Goal: Navigation & Orientation: Find specific page/section

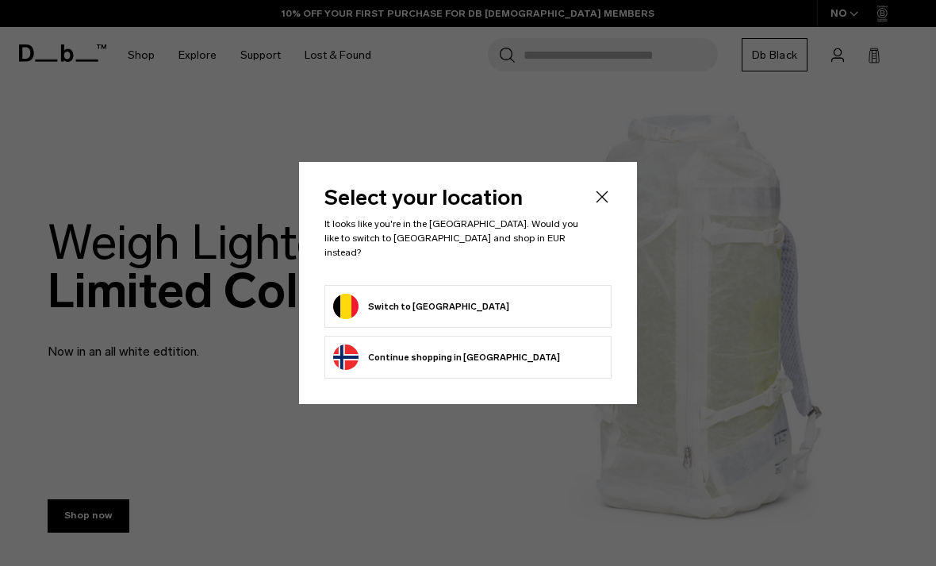
click at [401, 294] on button "Switch to Belgium" at bounding box center [421, 306] width 176 height 25
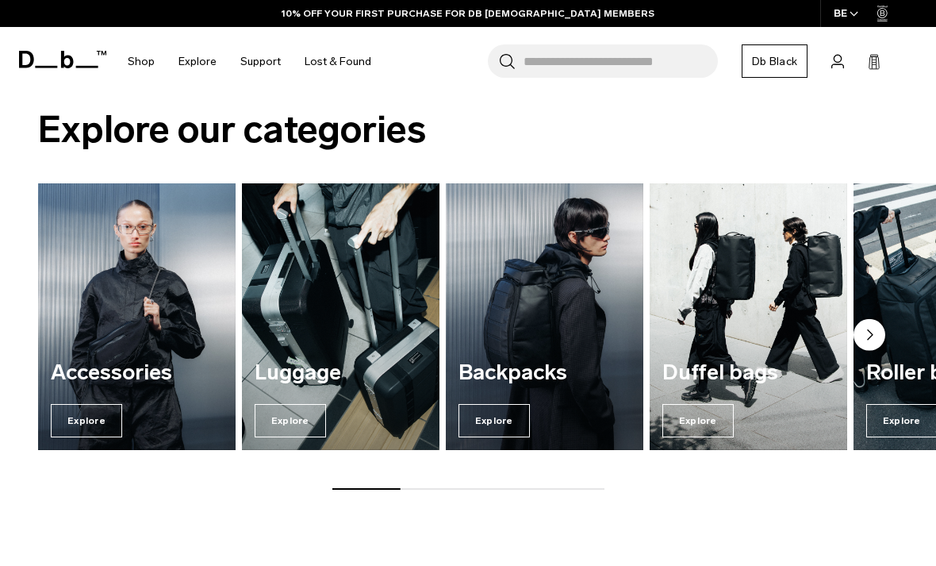
scroll to position [920, 0]
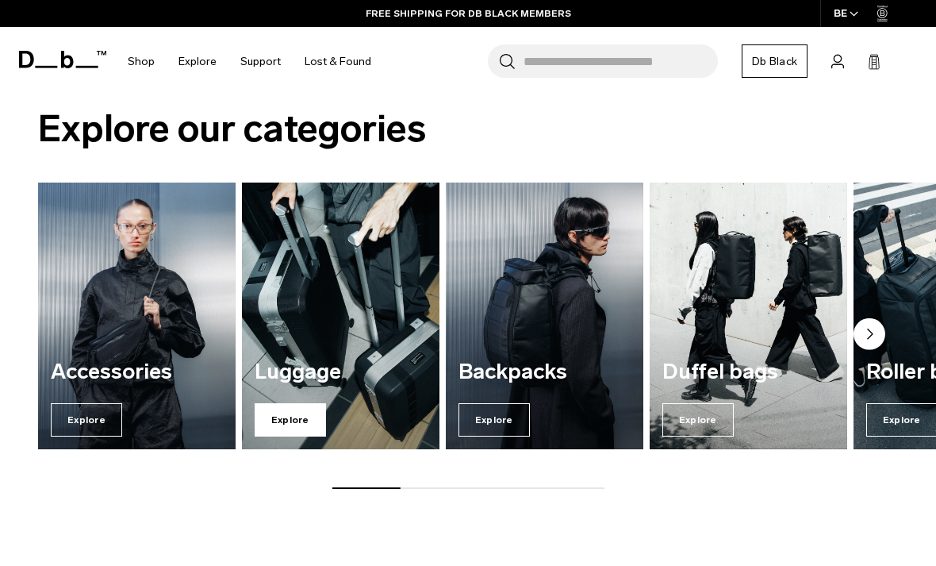
click at [294, 413] on span "Explore" at bounding box center [290, 419] width 71 height 33
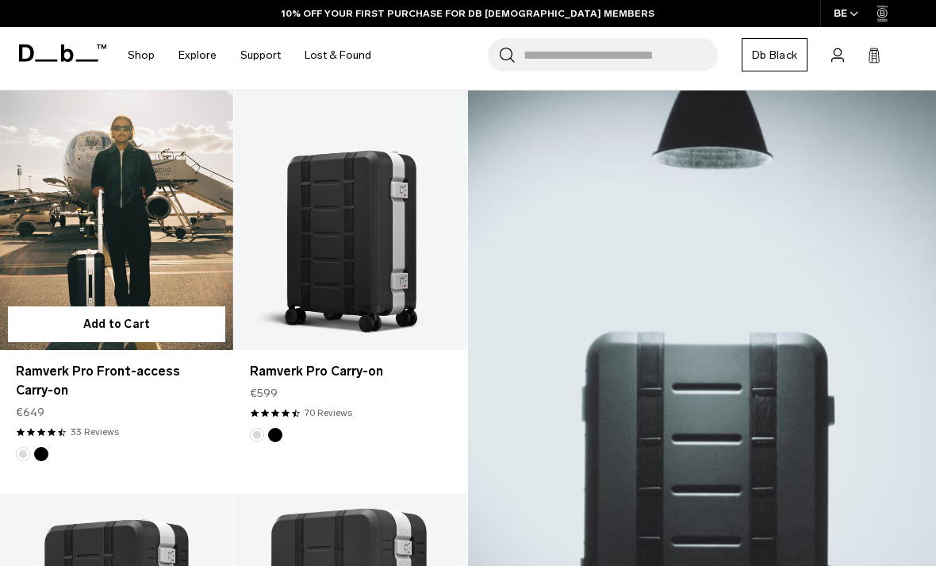
click at [27, 459] on img "Silver" at bounding box center [22, 453] width 17 height 17
click at [37, 219] on link "Ramverk Pro Front-access Carry-on" at bounding box center [116, 219] width 233 height 259
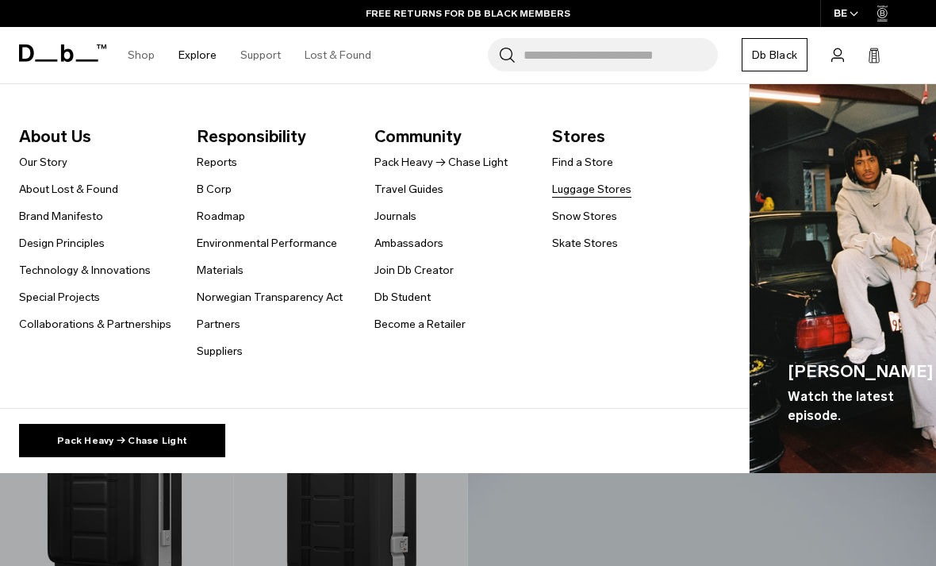
click at [606, 181] on link "Luggage Stores" at bounding box center [591, 189] width 79 height 17
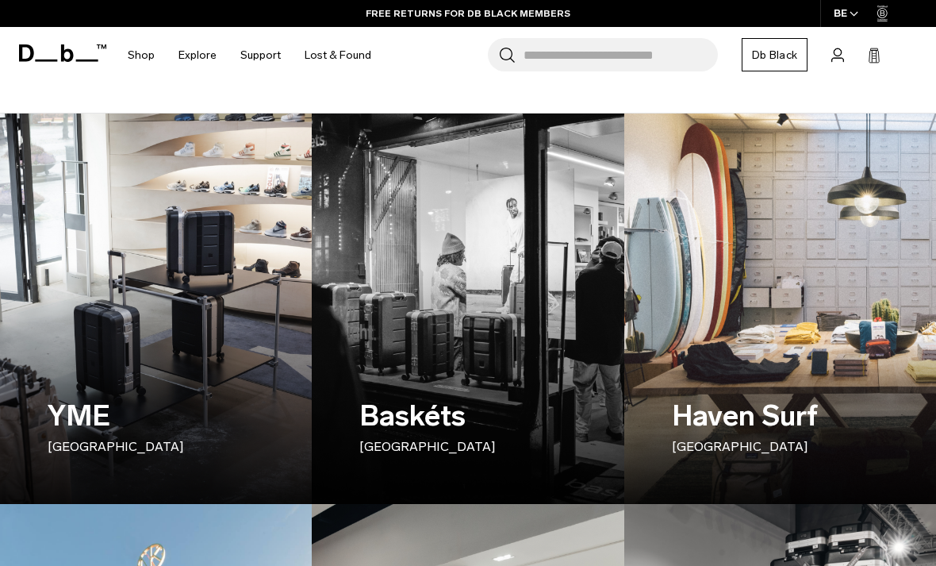
scroll to position [226, 0]
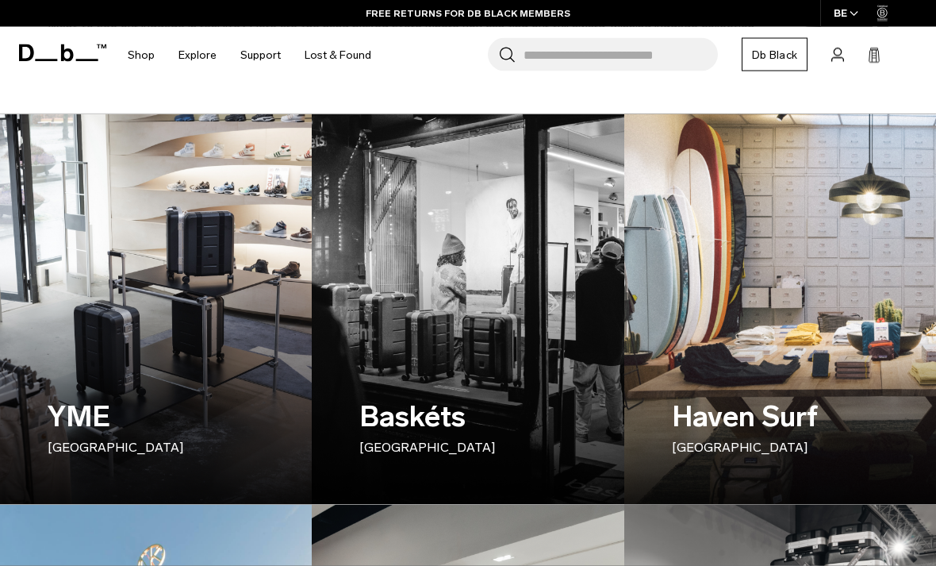
click at [800, 361] on div "Haven Surf Antwerpen" at bounding box center [780, 425] width 217 height 157
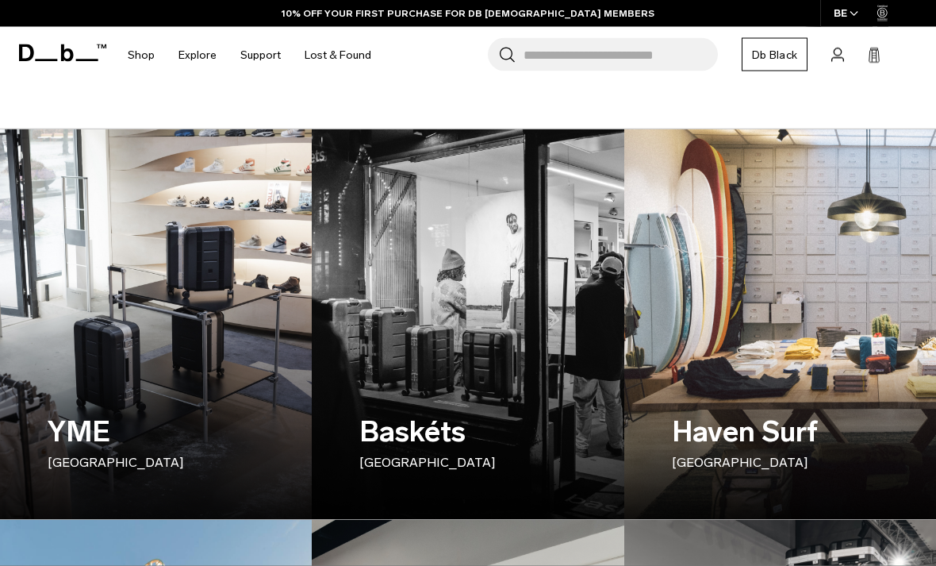
scroll to position [221, 0]
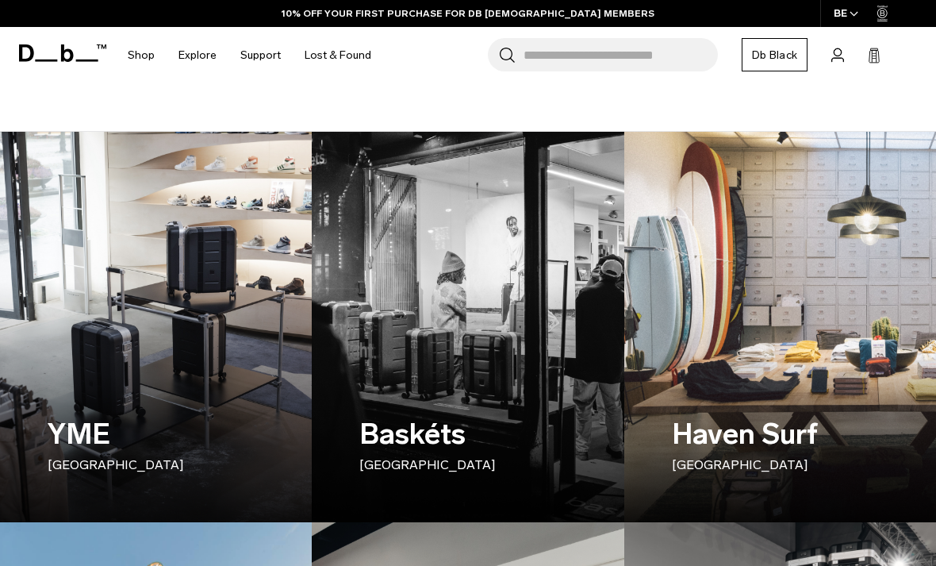
click at [102, 384] on div "YME Oslo" at bounding box center [156, 443] width 217 height 157
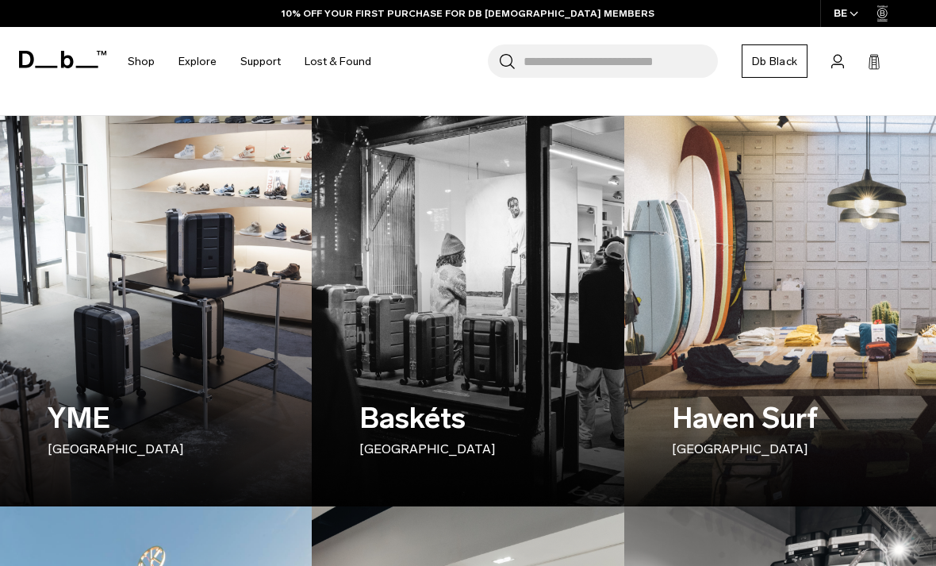
click at [403, 326] on img at bounding box center [467, 310] width 321 height 401
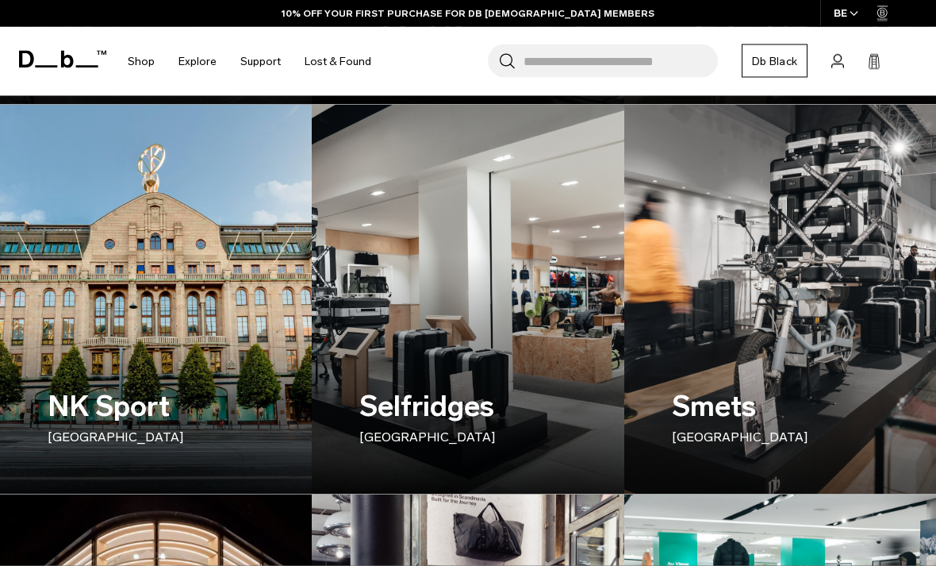
scroll to position [638, 0]
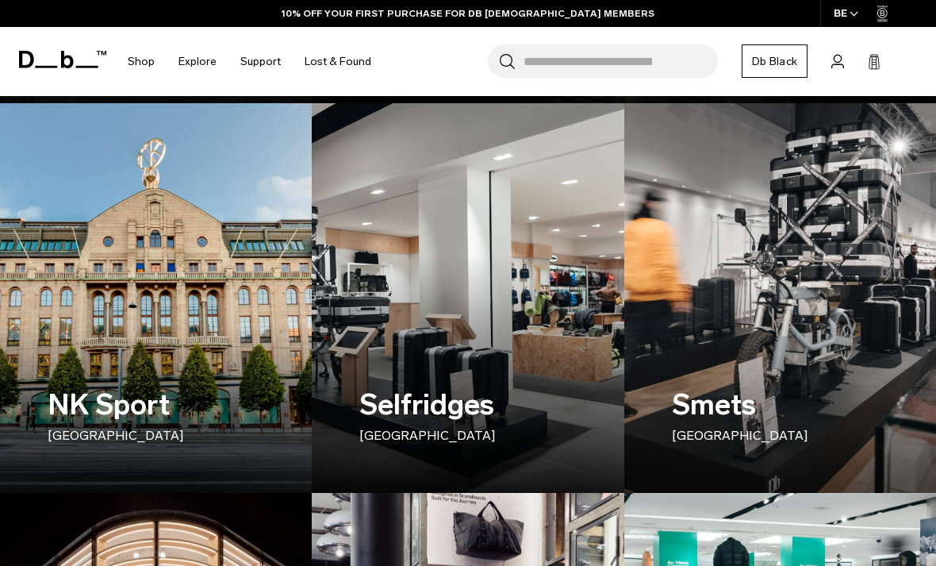
click at [55, 403] on h3 "NK Sport Stockholm" at bounding box center [156, 414] width 217 height 62
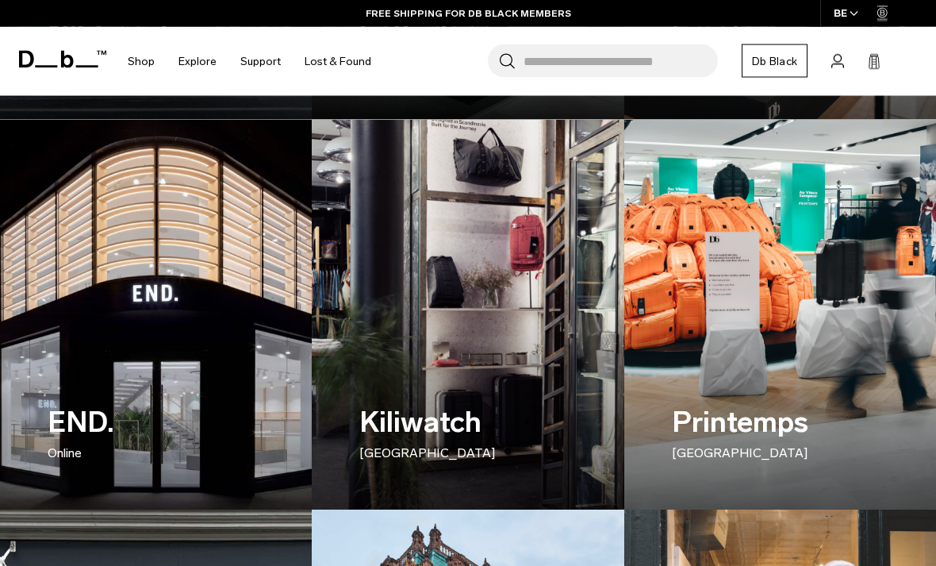
scroll to position [1013, 0]
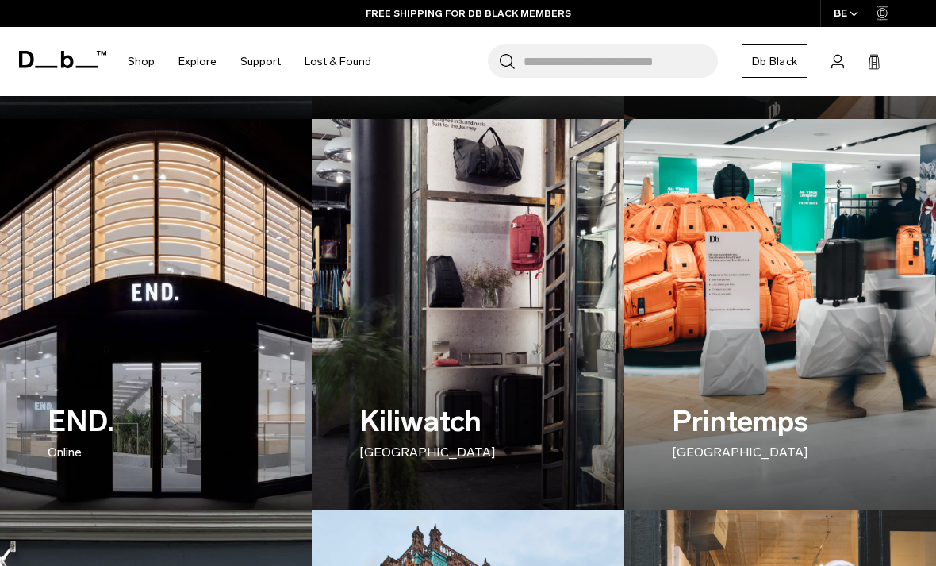
click at [83, 424] on h3 "END. Online" at bounding box center [156, 431] width 217 height 62
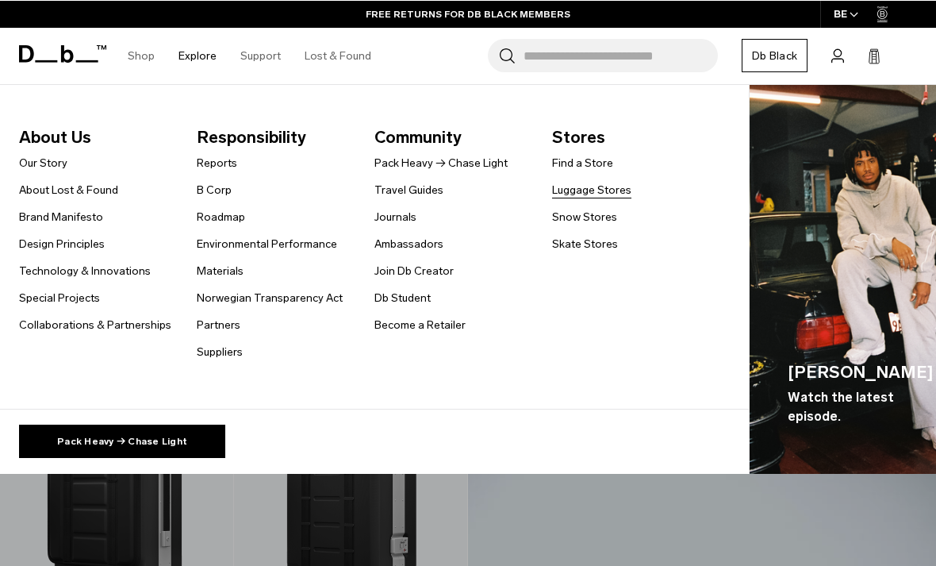
click at [572, 193] on link "Luggage Stores" at bounding box center [591, 189] width 79 height 17
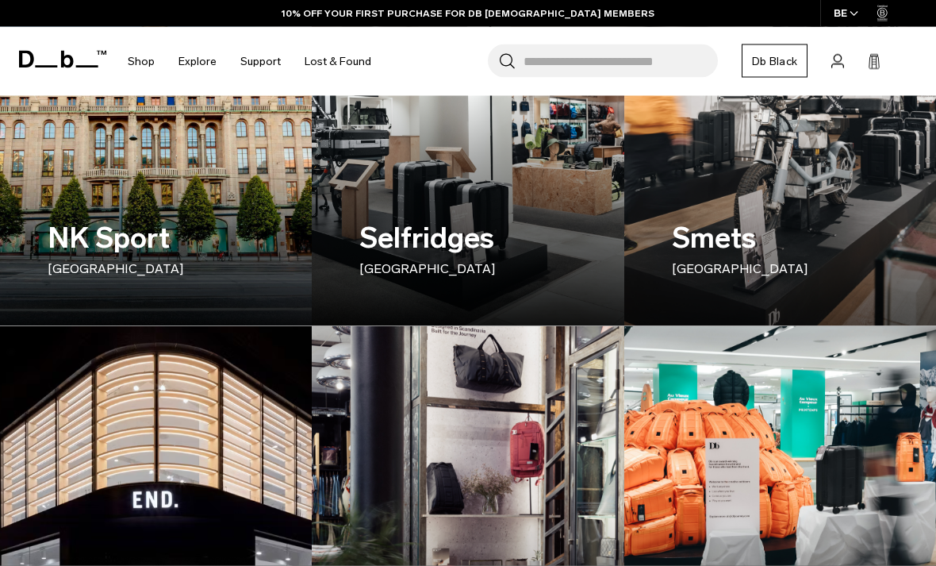
scroll to position [795, 0]
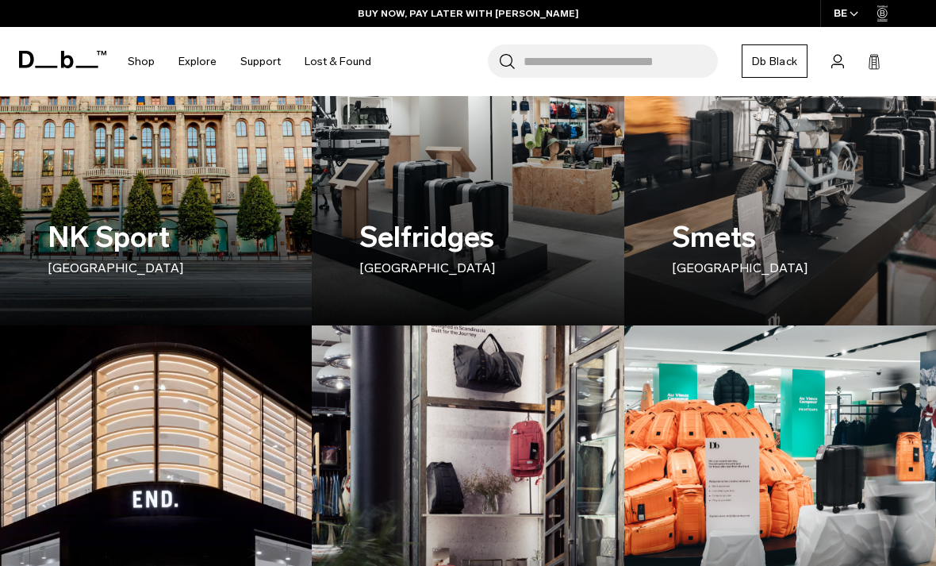
click at [714, 230] on h3 "Smets [GEOGRAPHIC_DATA]" at bounding box center [780, 247] width 217 height 62
